Goal: Information Seeking & Learning: Learn about a topic

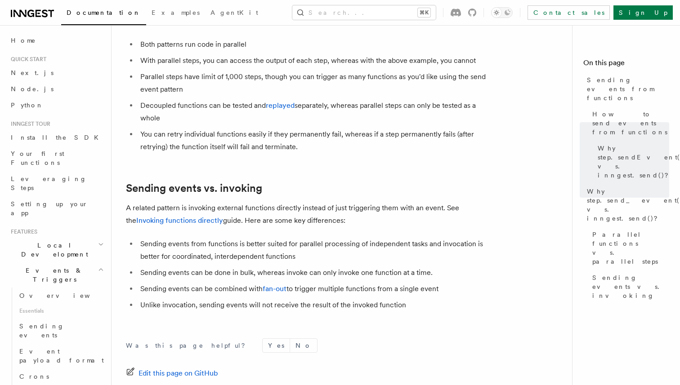
scroll to position [333, 0]
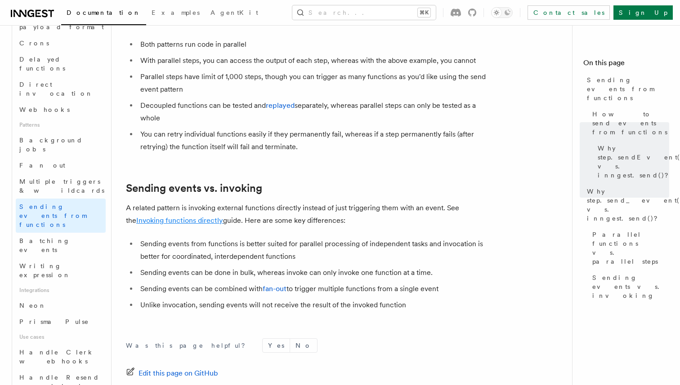
click at [189, 216] on link "Invoking functions directly" at bounding box center [179, 220] width 87 height 9
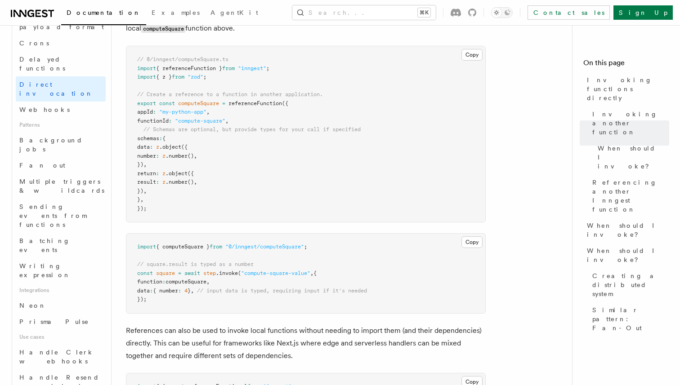
scroll to position [693, 0]
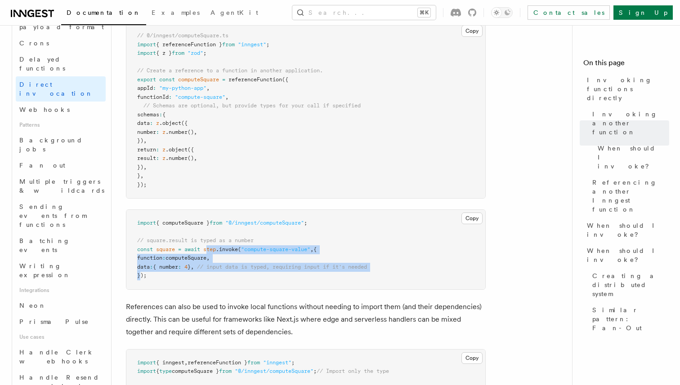
drag, startPoint x: 207, startPoint y: 251, endPoint x: 140, endPoint y: 276, distance: 70.8
click at [140, 276] on code "import { computeSquare } from "@/inngest/computeSquare" ; // square.result is t…" at bounding box center [252, 249] width 230 height 59
copy code "tep .invoke ( "compute-square-value" , { function : computeSquare , data : { nu…"
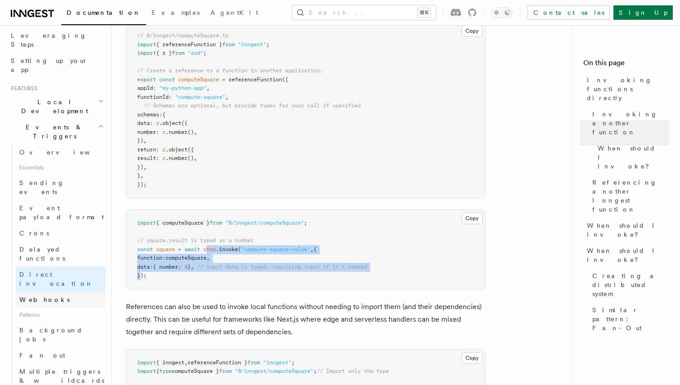
scroll to position [151, 0]
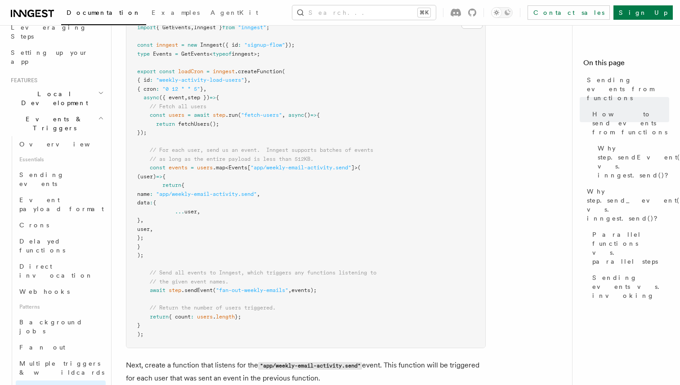
scroll to position [396, 0]
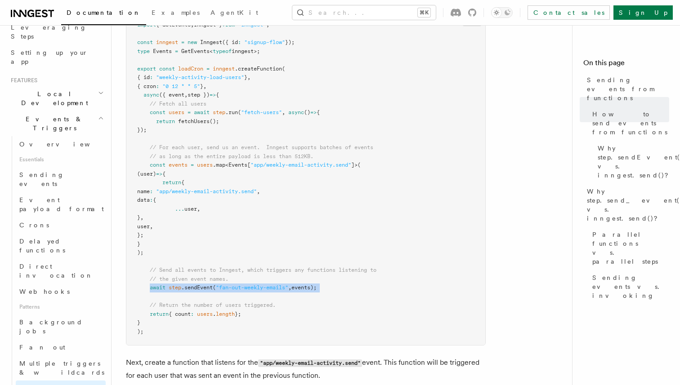
drag, startPoint x: 151, startPoint y: 290, endPoint x: 344, endPoint y: 294, distance: 192.9
click at [344, 294] on pre "import { GetEvents , Inngest } from "inngest" ; const inngest = new Inngest ({ …" at bounding box center [305, 178] width 359 height 333
click at [70, 360] on span "Multiple triggers & wildcards" at bounding box center [61, 368] width 85 height 16
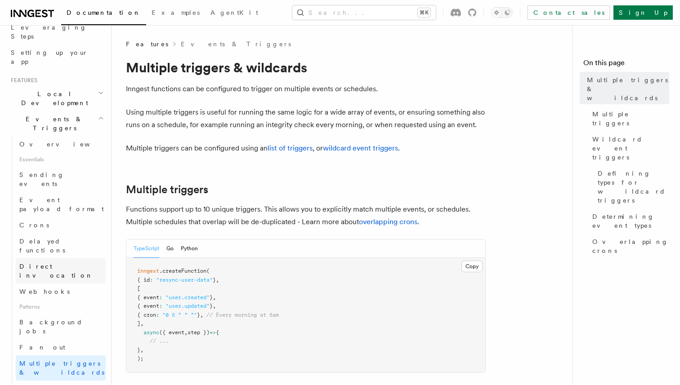
click at [60, 263] on span "Direct invocation" at bounding box center [56, 271] width 74 height 16
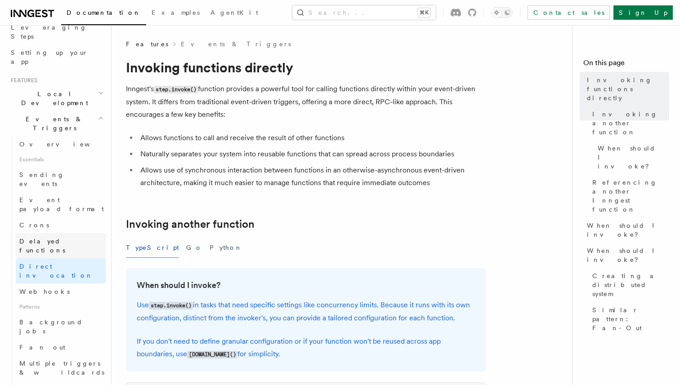
click at [60, 238] on span "Delayed functions" at bounding box center [42, 246] width 46 height 16
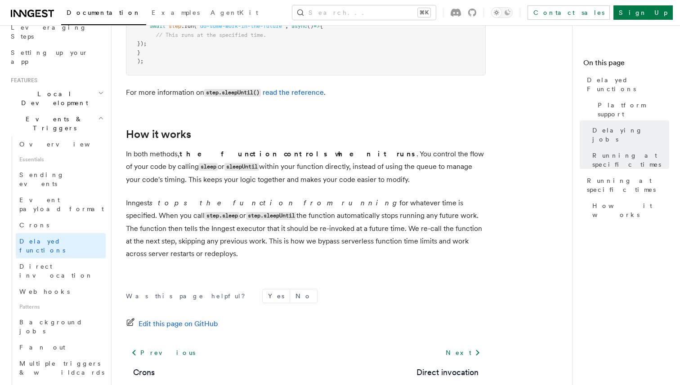
scroll to position [794, 0]
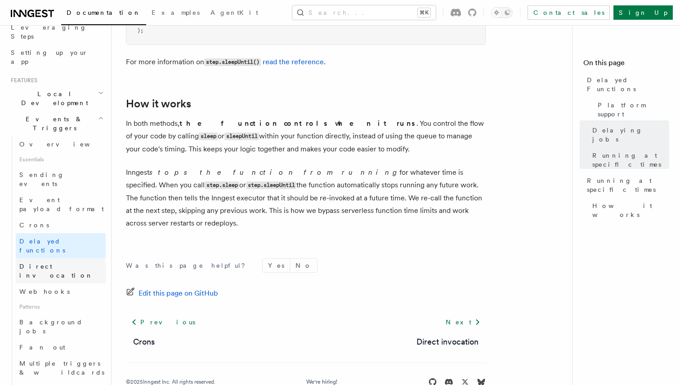
click at [59, 258] on link "Direct invocation" at bounding box center [61, 270] width 90 height 25
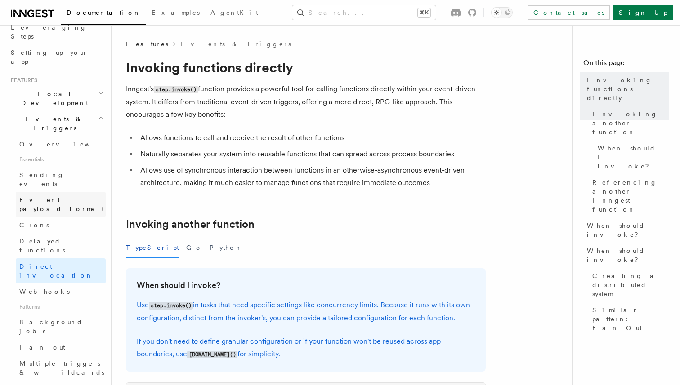
click at [68, 192] on link "Event payload format" at bounding box center [61, 204] width 90 height 25
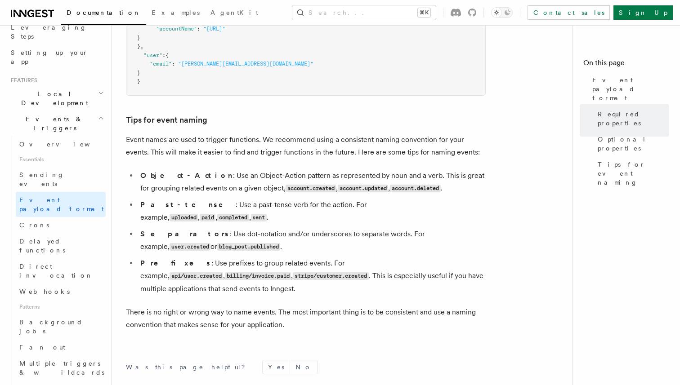
scroll to position [514, 0]
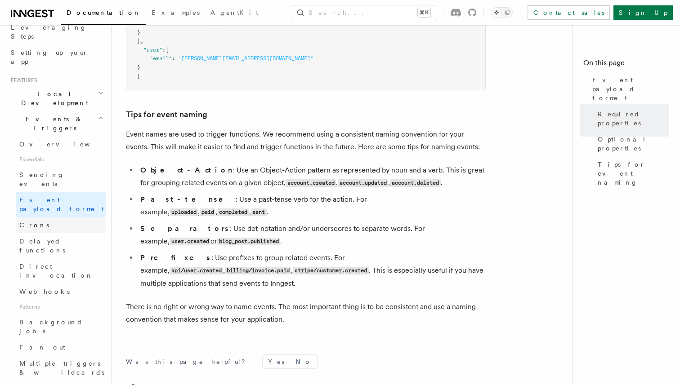
click at [62, 217] on link "Crons" at bounding box center [61, 225] width 90 height 16
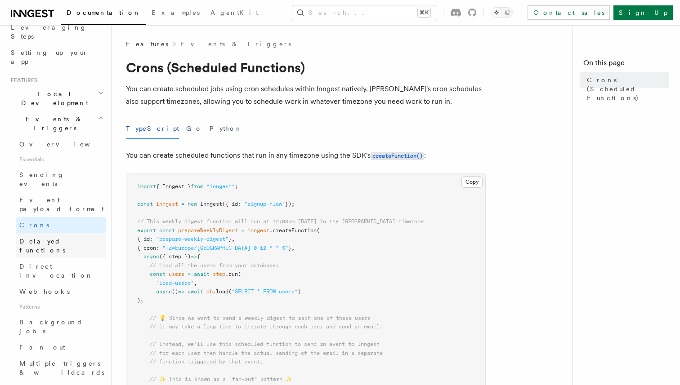
click at [62, 238] on span "Delayed functions" at bounding box center [42, 246] width 46 height 16
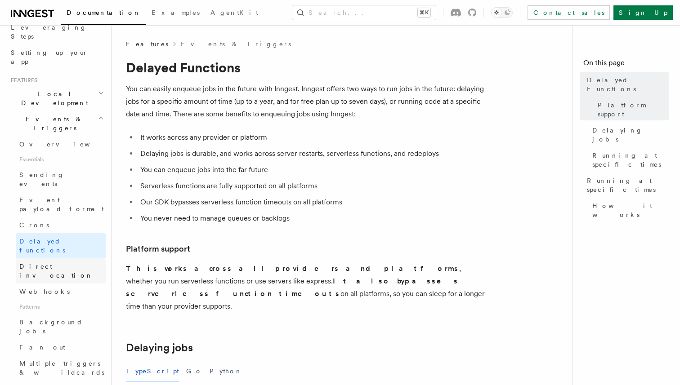
click at [61, 263] on span "Direct invocation" at bounding box center [56, 271] width 74 height 16
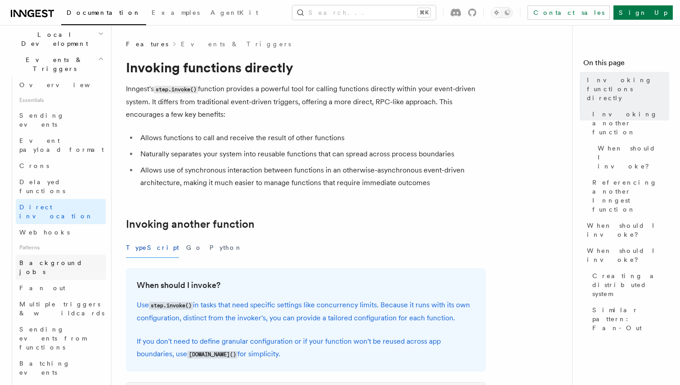
scroll to position [220, 0]
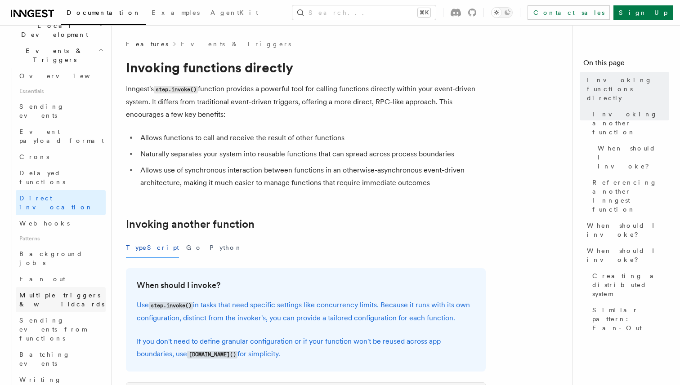
click at [66, 292] on span "Multiple triggers & wildcards" at bounding box center [61, 300] width 85 height 16
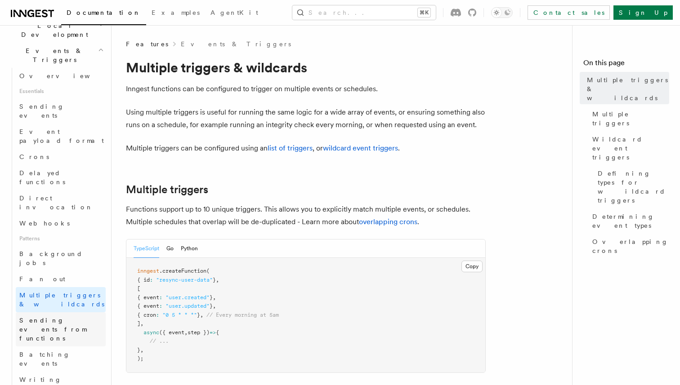
click at [66, 317] on span "Sending events from functions" at bounding box center [52, 329] width 67 height 25
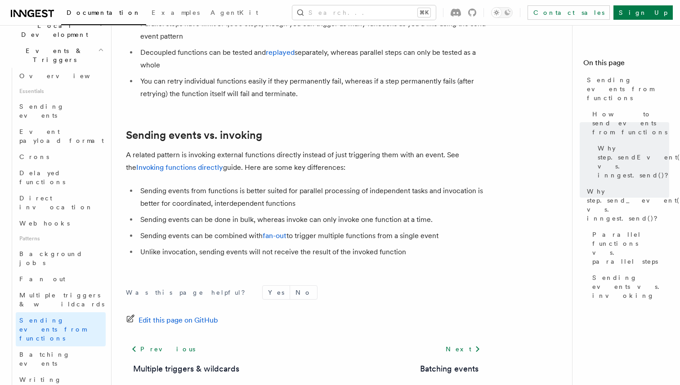
scroll to position [1196, 0]
click at [190, 162] on link "Invoking functions directly" at bounding box center [179, 166] width 87 height 9
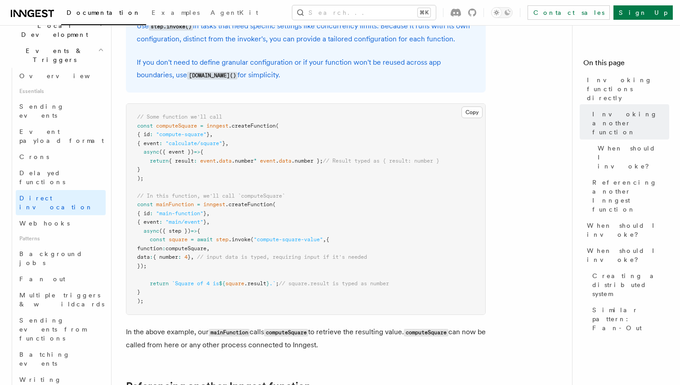
scroll to position [287, 0]
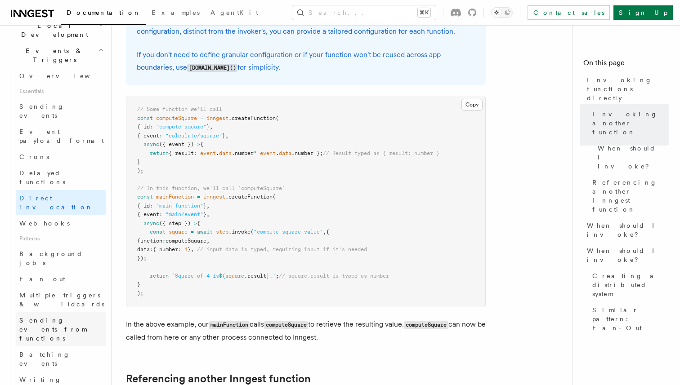
click at [68, 312] on link "Sending events from functions" at bounding box center [61, 329] width 90 height 34
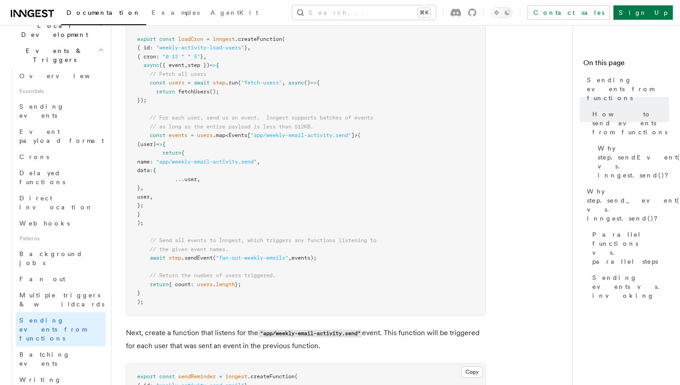
scroll to position [427, 0]
drag, startPoint x: 151, startPoint y: 257, endPoint x: 366, endPoint y: 255, distance: 215.3
click at [366, 255] on pre "import { GetEvents , Inngest } from "inngest" ; const inngest = new Inngest ({ …" at bounding box center [305, 146] width 359 height 333
copy span "await step .sendEvent ( "fan-out-weekly-emails" , events);"
drag, startPoint x: 186, startPoint y: 151, endPoint x: 165, endPoint y: 200, distance: 53.3
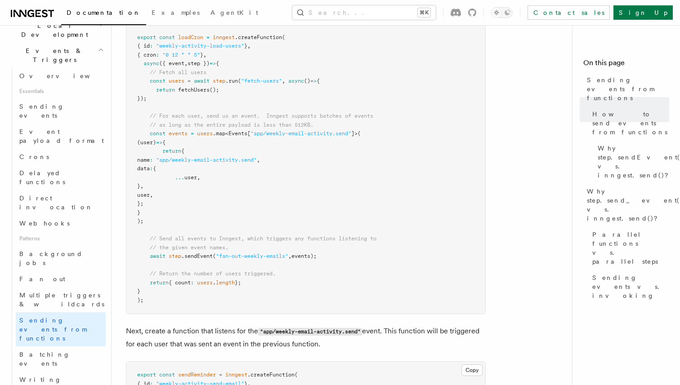
click at [165, 200] on pre "import { GetEvents , Inngest } from "inngest" ; const inngest = new Inngest ({ …" at bounding box center [305, 146] width 359 height 333
copy code "{ name : "app/weekly-email-activity.send" , data : { ... user , } , user , }"
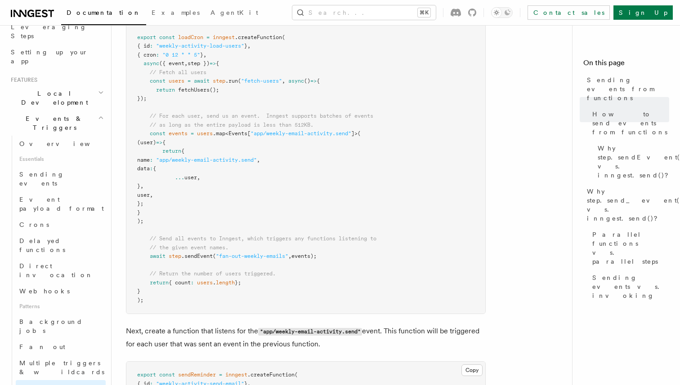
scroll to position [138, 0]
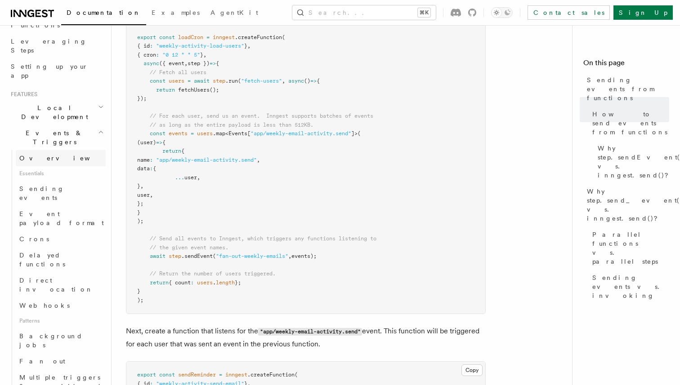
click at [44, 155] on span "Overview" at bounding box center [65, 158] width 93 height 7
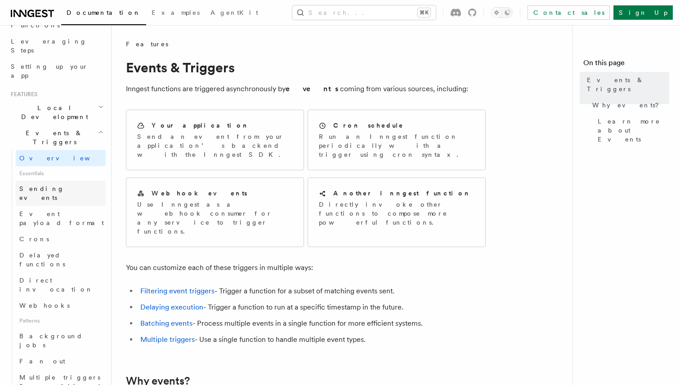
click at [49, 185] on span "Sending events" at bounding box center [41, 193] width 45 height 16
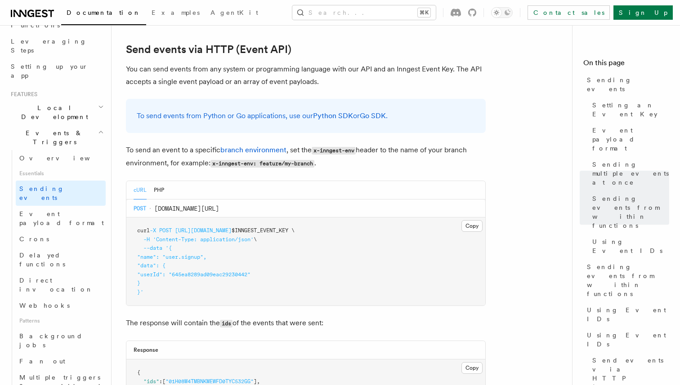
scroll to position [1884, 0]
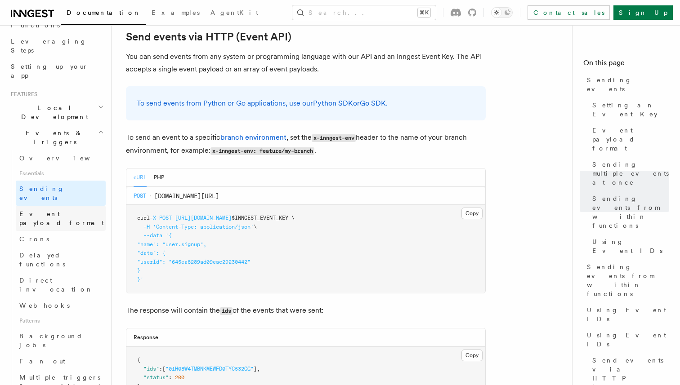
click at [67, 210] on span "Event payload format" at bounding box center [61, 218] width 84 height 16
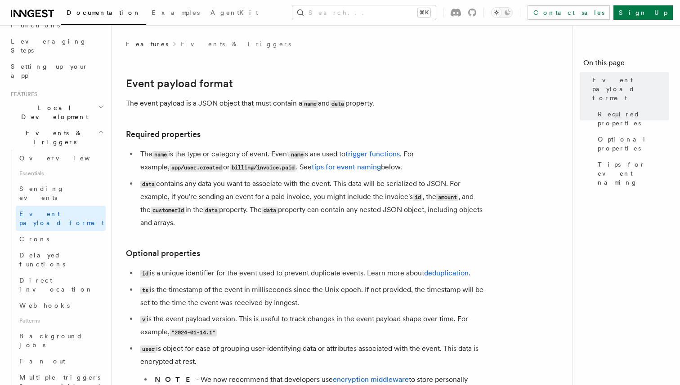
click at [56, 103] on span "Local Development" at bounding box center [52, 112] width 91 height 18
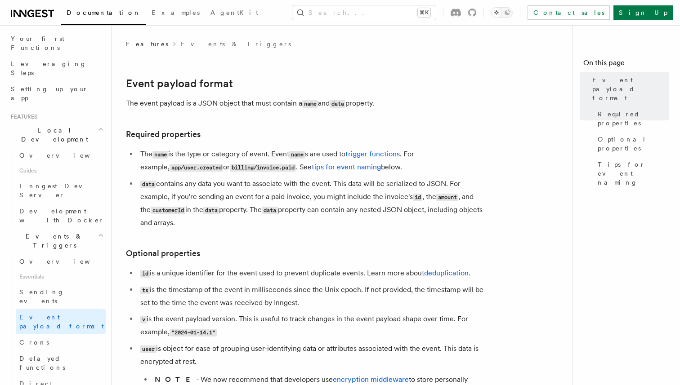
scroll to position [32, 0]
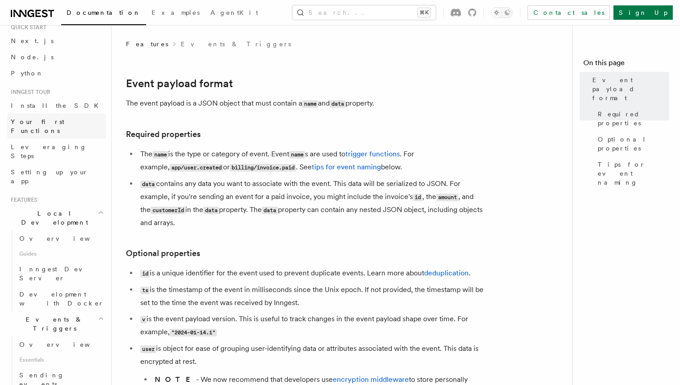
click at [51, 121] on span "Your first Functions" at bounding box center [37, 126] width 53 height 16
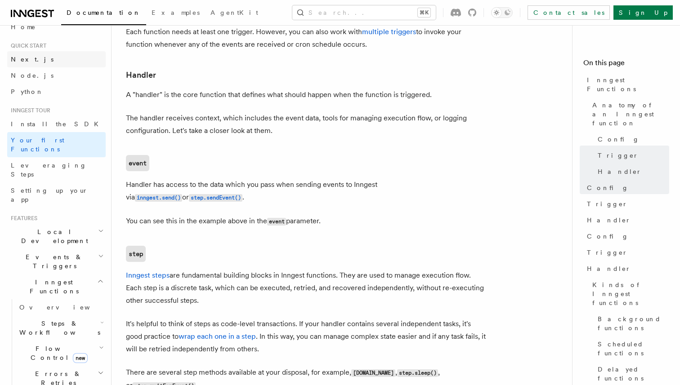
scroll to position [7, 0]
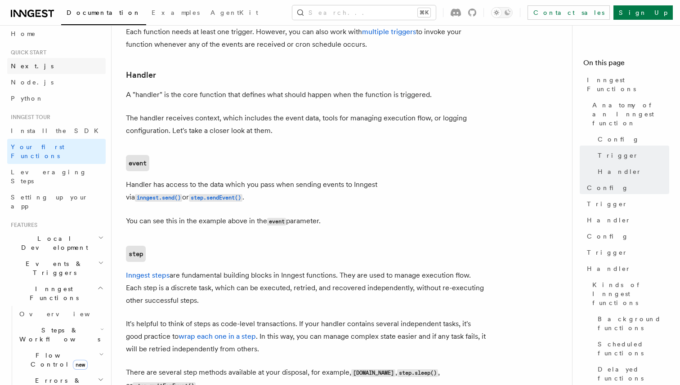
click at [45, 62] on link "Next.js" at bounding box center [56, 66] width 98 height 16
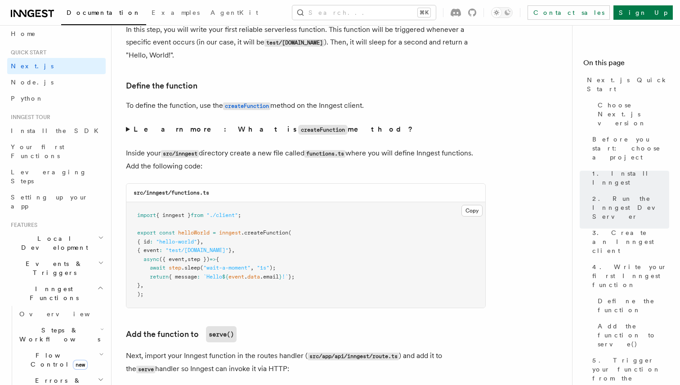
scroll to position [1527, 0]
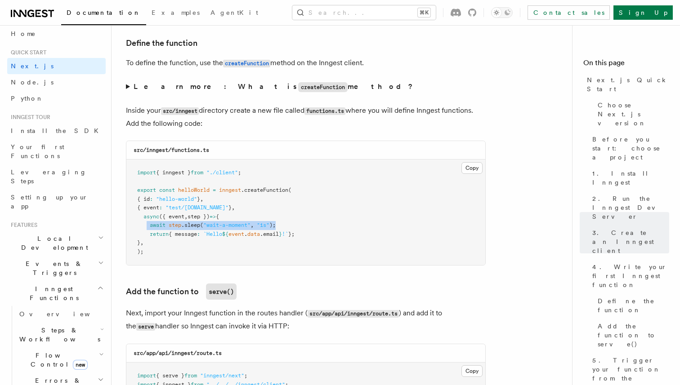
drag, startPoint x: 147, startPoint y: 231, endPoint x: 320, endPoint y: 228, distance: 173.1
click at [320, 228] on pre "import { inngest } from "./client" ; export const helloWorld = inngest .createF…" at bounding box center [305, 213] width 359 height 106
copy span "await step .sleep ( "wait-a-moment" , "1s" );"
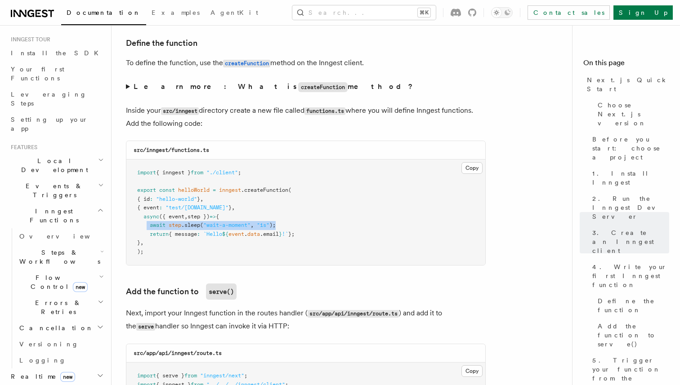
scroll to position [86, 0]
click at [45, 246] on span "Steps & Workflows" at bounding box center [58, 255] width 84 height 18
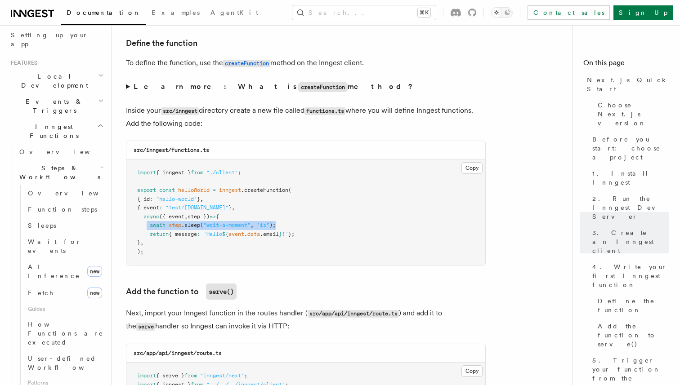
scroll to position [165, 0]
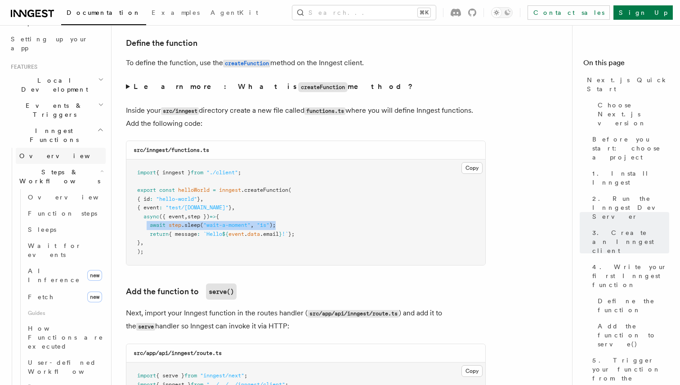
click at [43, 152] on span "Overview" at bounding box center [65, 155] width 93 height 7
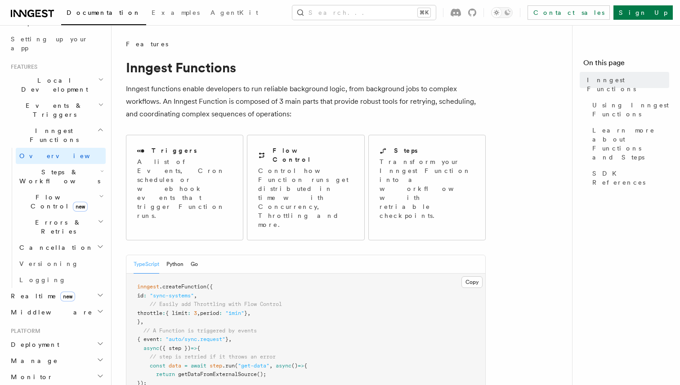
click at [42, 168] on span "Steps & Workflows" at bounding box center [58, 177] width 84 height 18
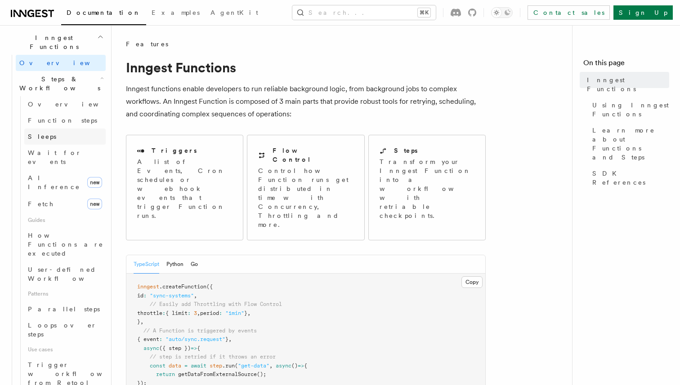
scroll to position [260, 0]
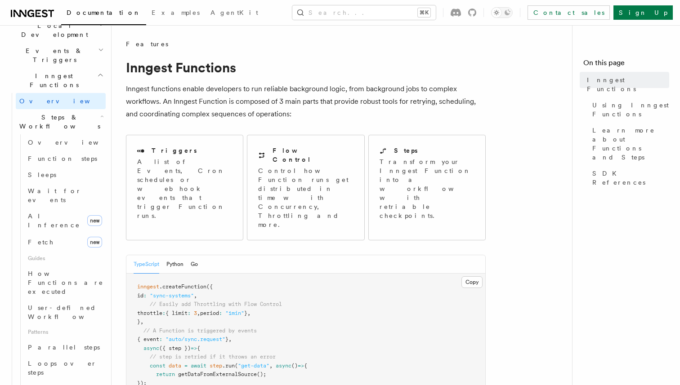
scroll to position [196, 0]
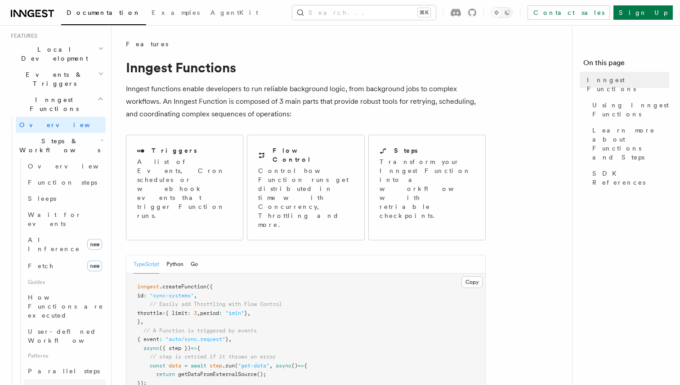
click at [63, 379] on link "Loops over steps" at bounding box center [64, 391] width 81 height 25
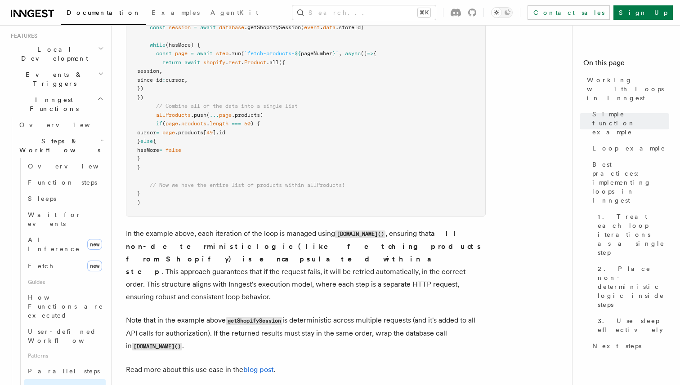
scroll to position [1054, 0]
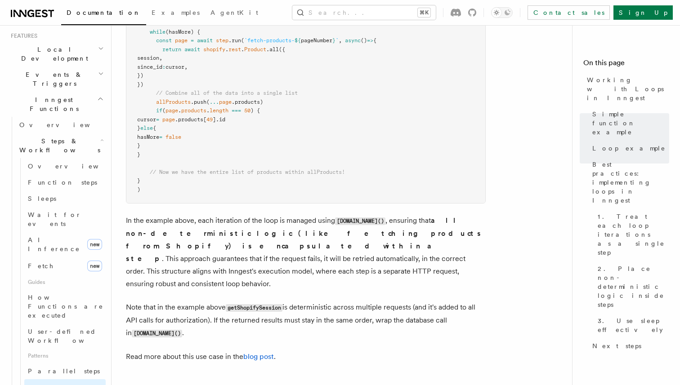
click at [49, 67] on h2 "Events & Triggers" at bounding box center [56, 79] width 98 height 25
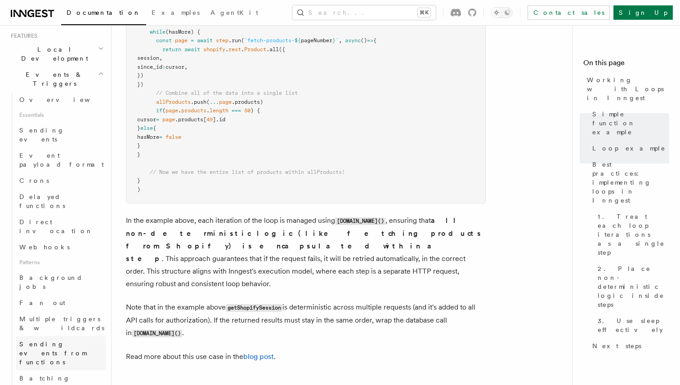
click at [49, 341] on span "Sending events from functions" at bounding box center [52, 353] width 67 height 25
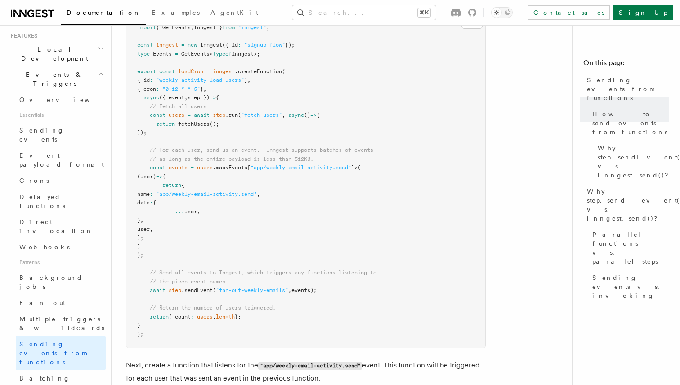
scroll to position [400, 0]
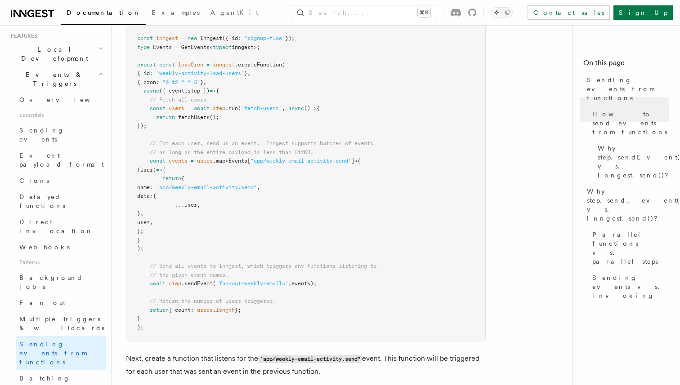
drag, startPoint x: 170, startPoint y: 187, endPoint x: 314, endPoint y: 191, distance: 143.9
click at [314, 191] on pre "import { GetEvents , Inngest } from "inngest" ; const inngest = new Inngest ({ …" at bounding box center [305, 174] width 359 height 333
copy span "name : "app/weekly-email-activity.send" ,"
drag, startPoint x: 170, startPoint y: 286, endPoint x: 215, endPoint y: 284, distance: 45.0
click at [215, 284] on span "await step .sendEvent ( "fan-out-weekly-emails" , events);" at bounding box center [226, 283] width 179 height 6
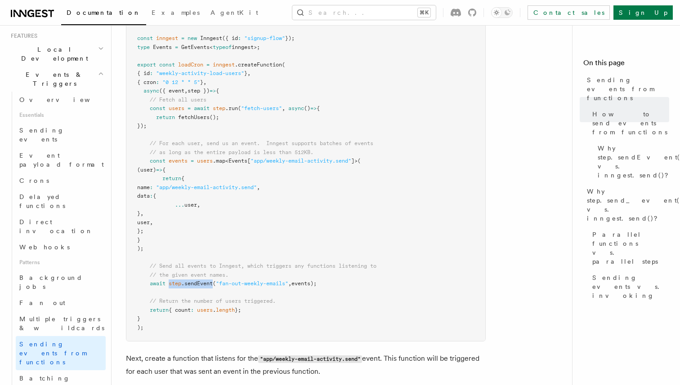
copy span "step .sendEvent"
click at [64, 218] on span "Direct invocation" at bounding box center [56, 226] width 74 height 16
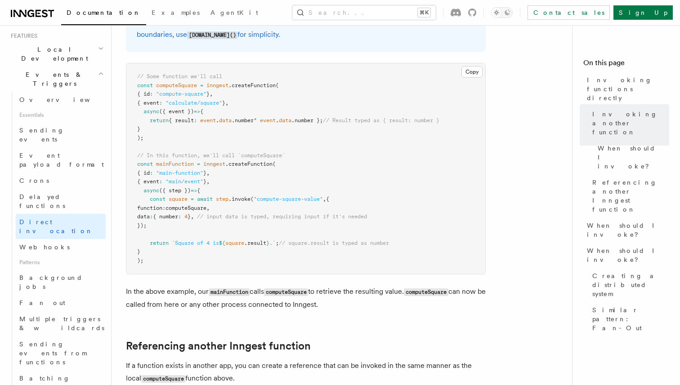
scroll to position [328, 0]
